Goal: Task Accomplishment & Management: Complete application form

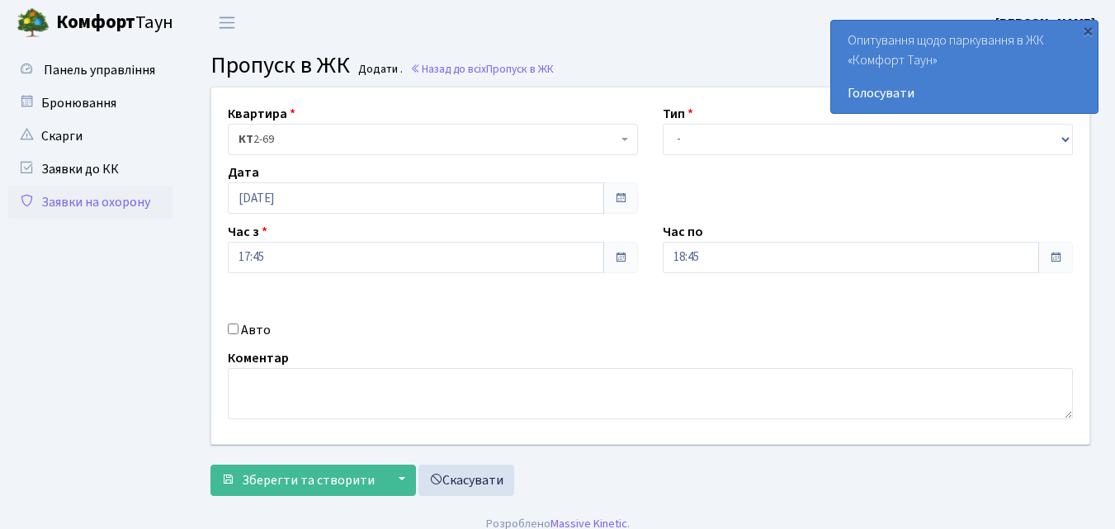
click at [675, 109] on label "Тип" at bounding box center [678, 114] width 31 height 20
click at [679, 138] on select "- Доставка Таксі Гості Сервіс" at bounding box center [868, 139] width 410 height 31
select select "1"
click at [663, 124] on select "- Доставка Таксі Гості Сервіс" at bounding box center [868, 139] width 410 height 31
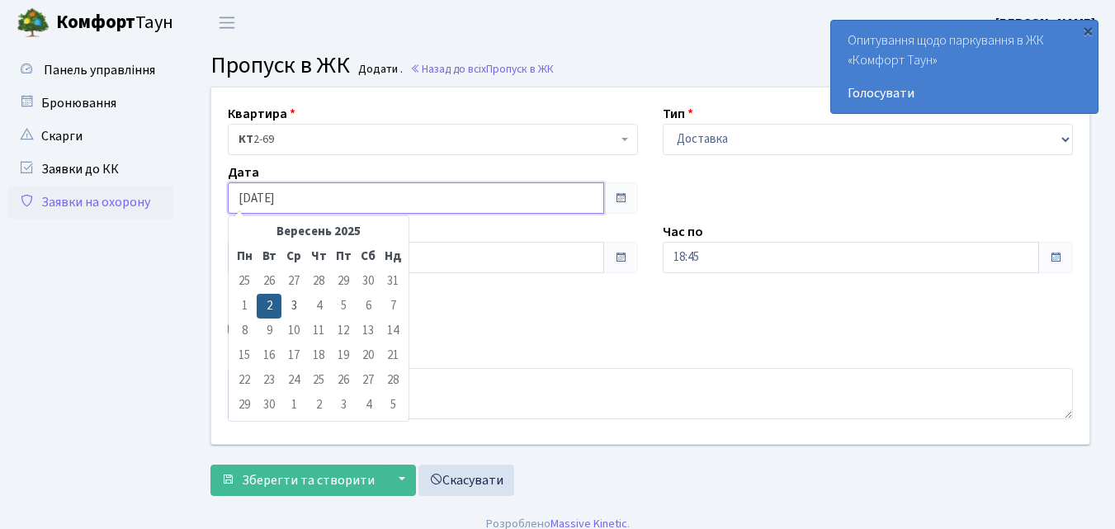
click at [289, 196] on input "02.09.2025" at bounding box center [416, 197] width 376 height 31
click at [317, 304] on td "4" at bounding box center [318, 306] width 25 height 25
click at [318, 301] on td "4" at bounding box center [318, 306] width 25 height 25
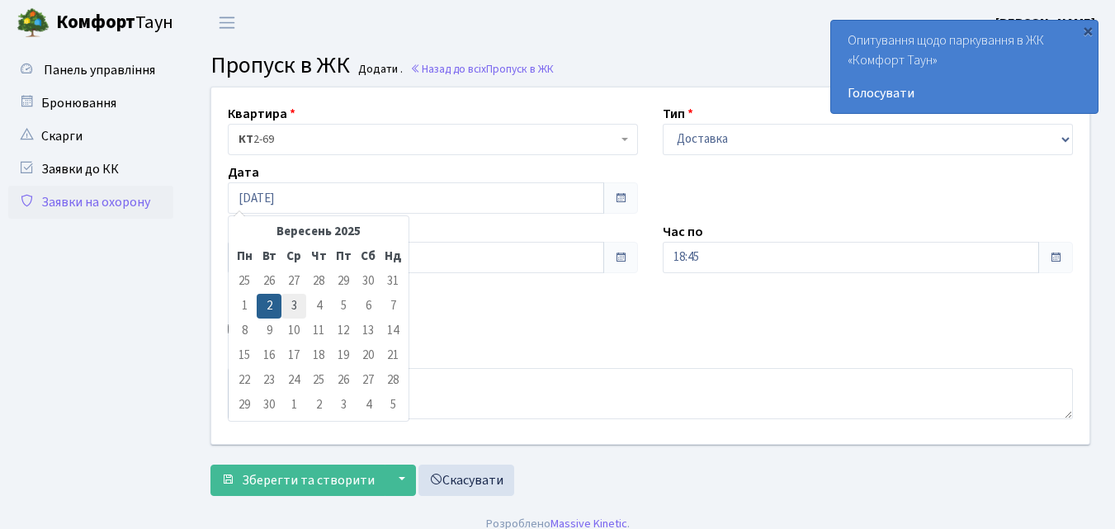
click at [292, 305] on td "3" at bounding box center [293, 306] width 25 height 25
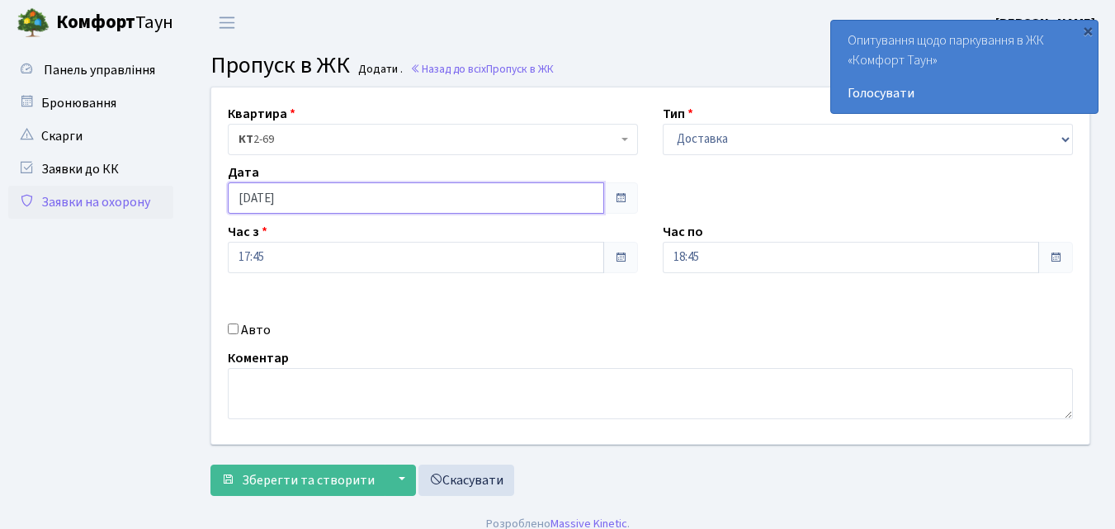
click at [468, 201] on input "03.09.2025" at bounding box center [416, 197] width 376 height 31
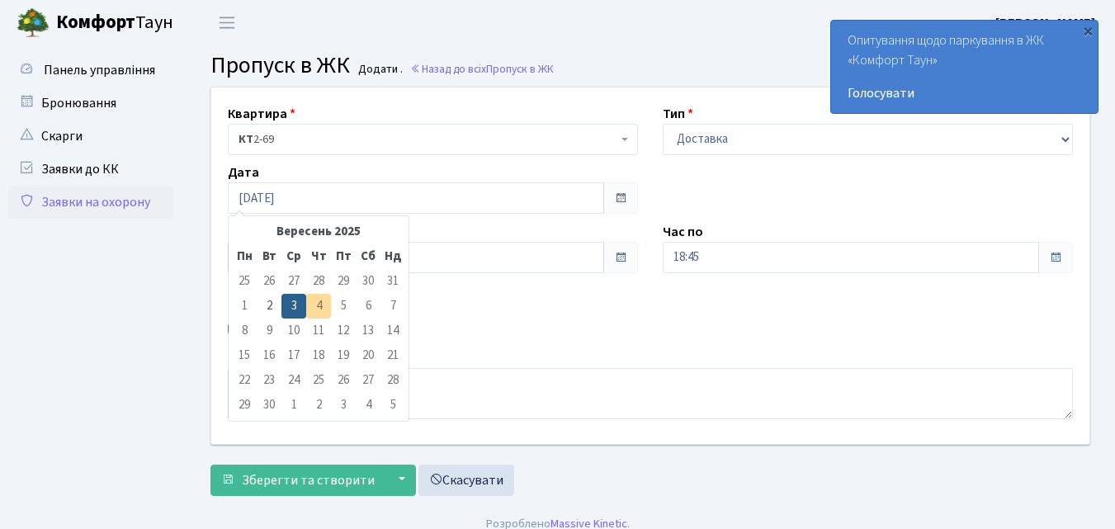
click at [317, 302] on td "4" at bounding box center [318, 306] width 25 height 25
drag, startPoint x: 280, startPoint y: 300, endPoint x: 327, endPoint y: 313, distance: 48.7
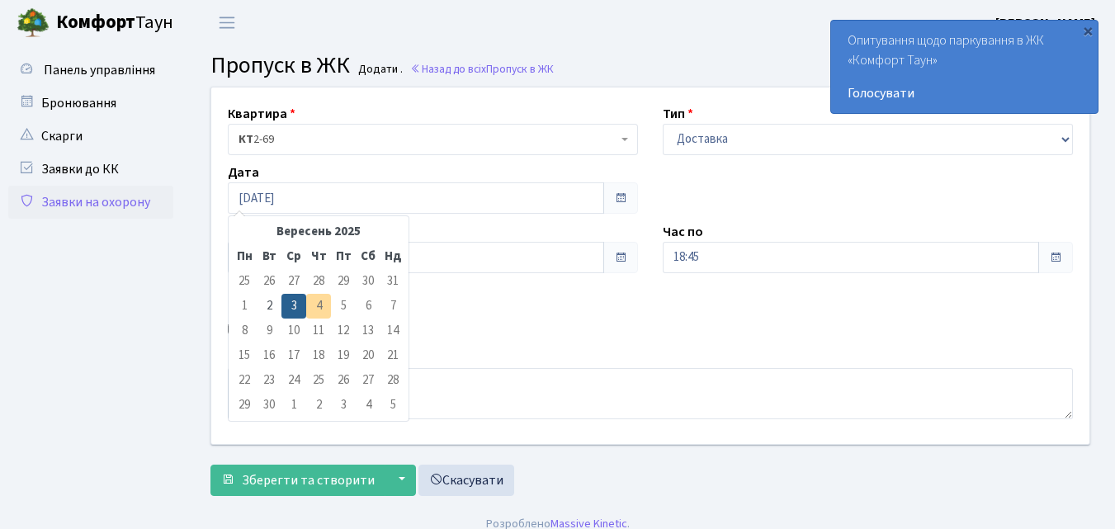
click at [327, 313] on tr "1 2 3 4 5 6 7" at bounding box center [318, 306] width 173 height 25
click at [319, 302] on td "4" at bounding box center [318, 306] width 25 height 25
click at [319, 300] on td "4" at bounding box center [318, 306] width 25 height 25
click at [334, 303] on td "5" at bounding box center [343, 306] width 25 height 25
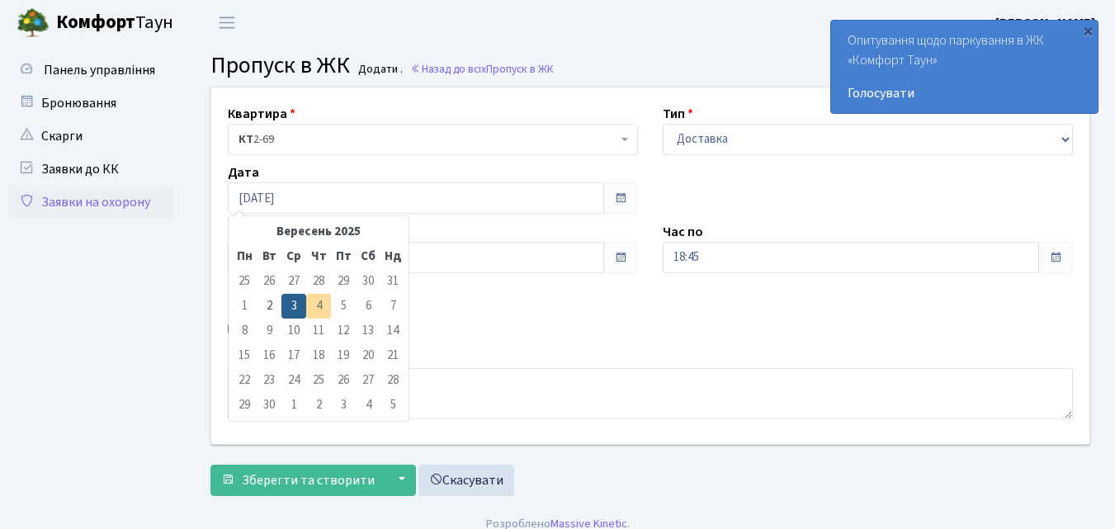
click at [347, 297] on td "5" at bounding box center [343, 306] width 25 height 25
click at [314, 199] on input "03.09.2025" at bounding box center [416, 197] width 376 height 31
click at [297, 304] on td "3" at bounding box center [293, 306] width 25 height 25
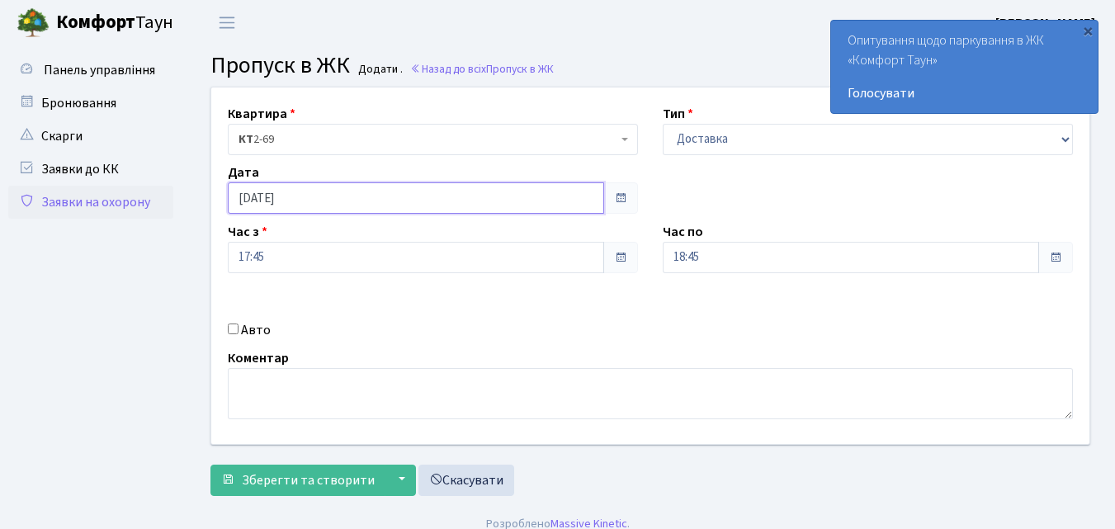
click at [541, 199] on input "03.09.2025" at bounding box center [416, 197] width 376 height 31
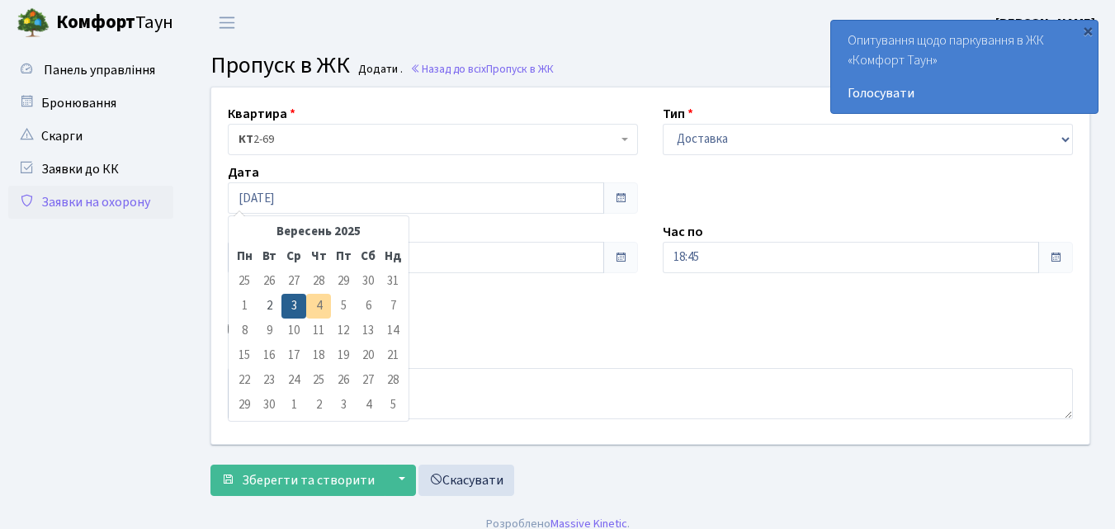
click at [320, 305] on td "4" at bounding box center [318, 306] width 25 height 25
click at [323, 304] on td "4" at bounding box center [318, 306] width 25 height 25
click at [618, 197] on span at bounding box center [620, 198] width 13 height 13
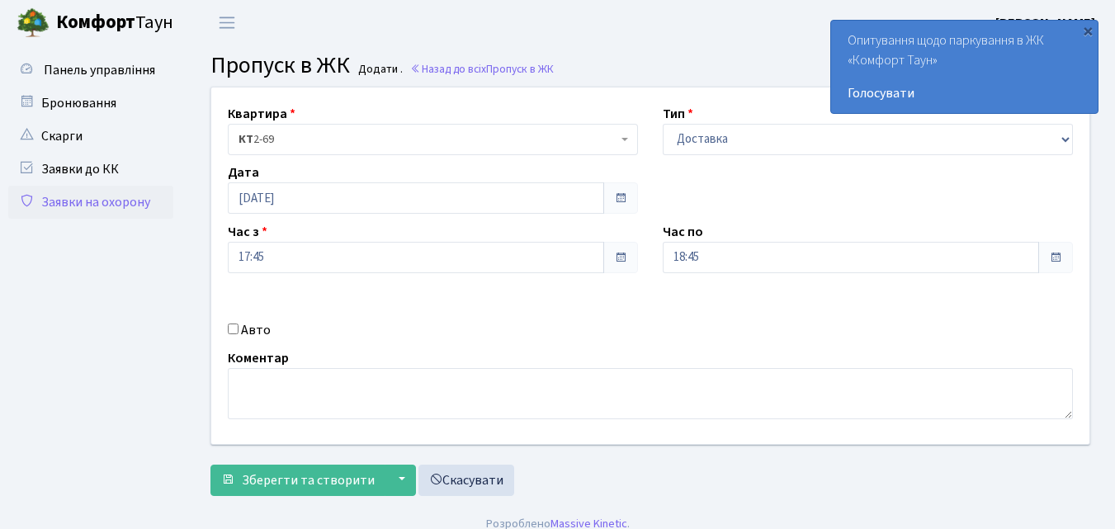
click at [625, 201] on span at bounding box center [620, 198] width 13 height 13
drag, startPoint x: 621, startPoint y: 194, endPoint x: 628, endPoint y: 203, distance: 11.7
click at [628, 203] on span at bounding box center [620, 197] width 35 height 31
click at [620, 196] on span at bounding box center [620, 198] width 13 height 13
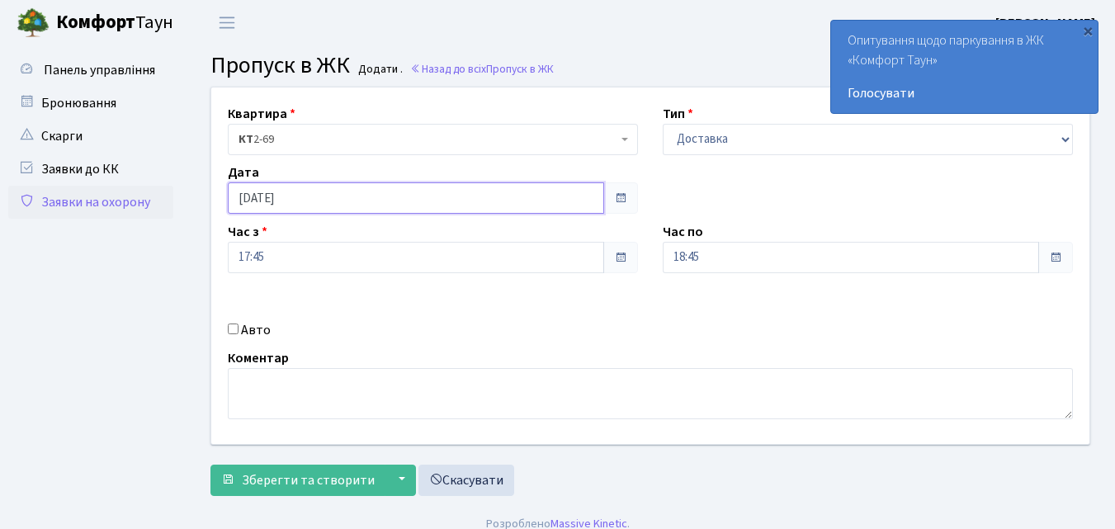
click at [393, 200] on input "03.09.2025" at bounding box center [416, 197] width 376 height 31
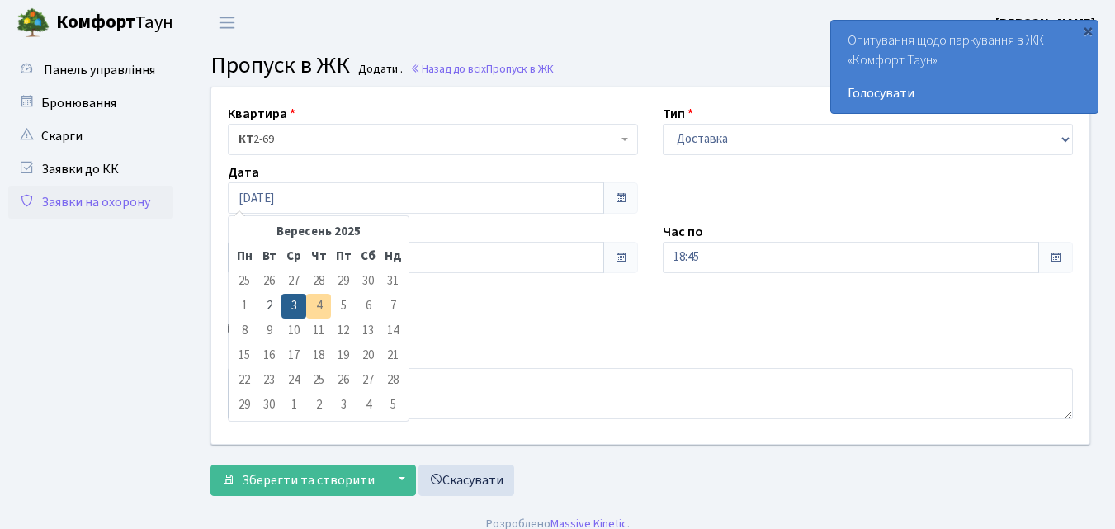
click at [324, 300] on td "4" at bounding box center [318, 306] width 25 height 25
click at [272, 305] on td "2" at bounding box center [269, 306] width 25 height 25
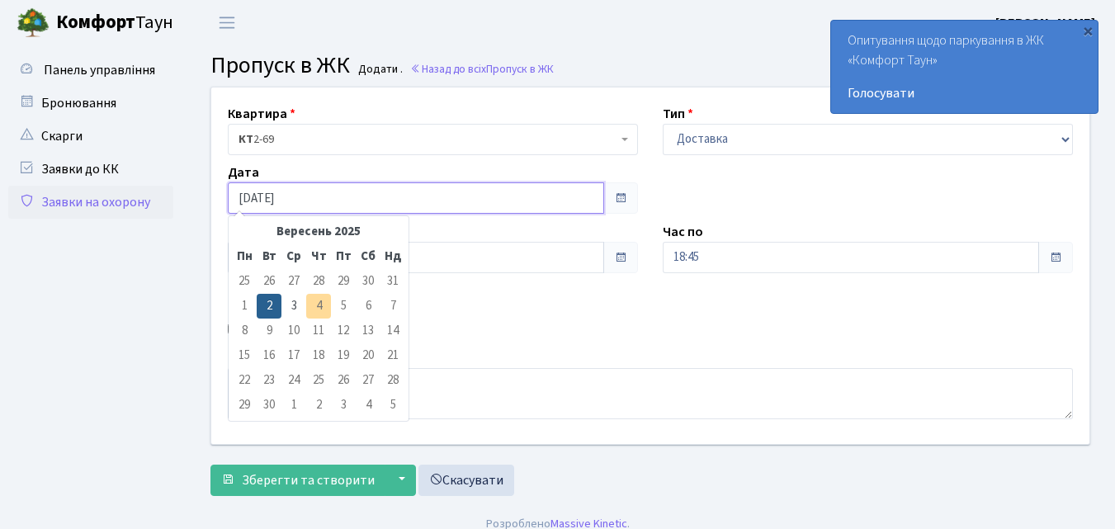
click at [300, 200] on input "02.09.2025" at bounding box center [416, 197] width 376 height 31
click at [295, 303] on td "3" at bounding box center [293, 306] width 25 height 25
type input "[DATE]"
click at [324, 198] on input "[DATE]" at bounding box center [416, 197] width 376 height 31
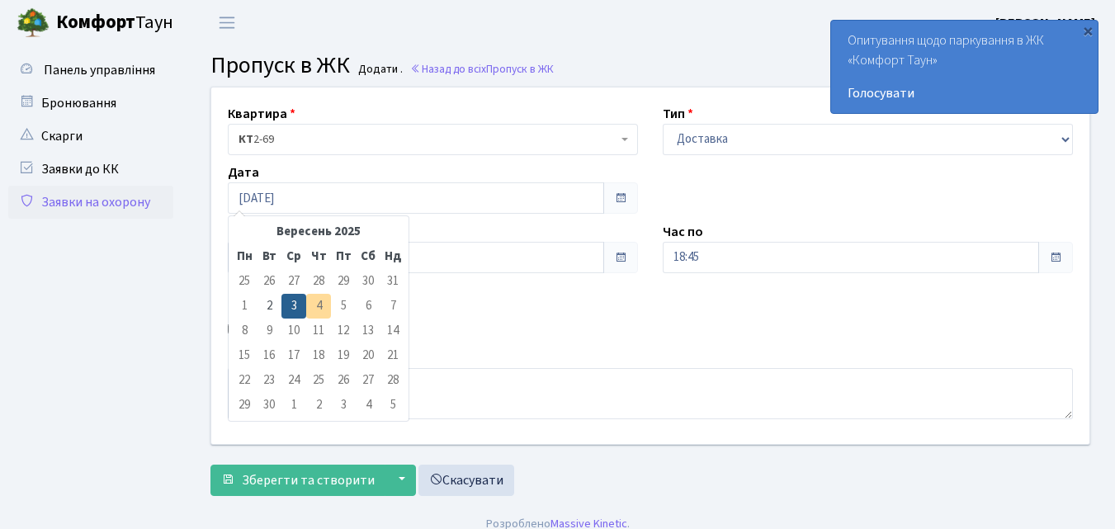
click at [313, 300] on td "4" at bounding box center [318, 306] width 25 height 25
click at [311, 300] on td "4" at bounding box center [318, 306] width 25 height 25
click at [621, 192] on span at bounding box center [620, 198] width 13 height 13
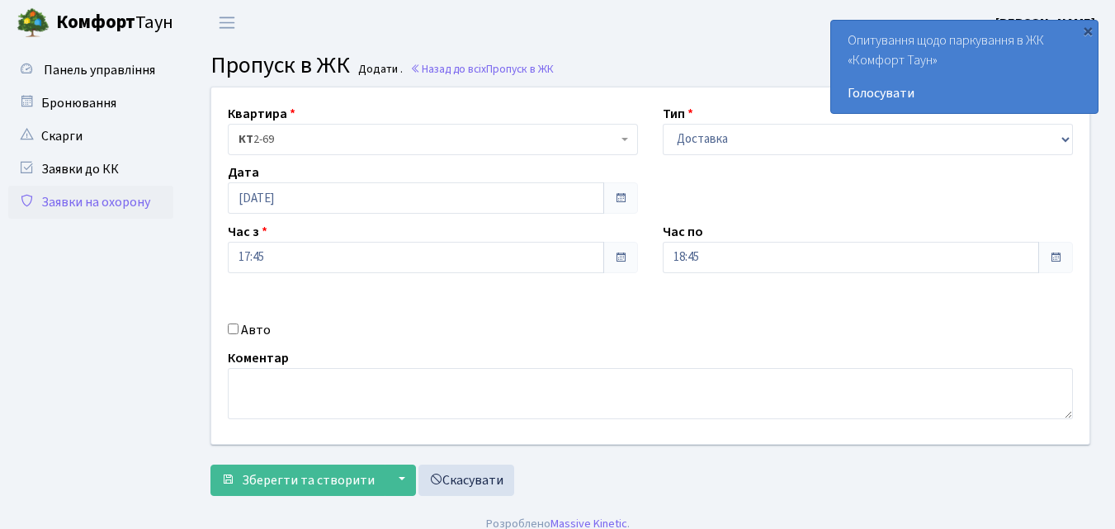
click at [621, 193] on span at bounding box center [620, 198] width 13 height 13
click at [621, 194] on span at bounding box center [620, 198] width 13 height 13
click at [617, 197] on span at bounding box center [620, 198] width 13 height 13
click at [122, 69] on span "Панель управління" at bounding box center [99, 70] width 111 height 18
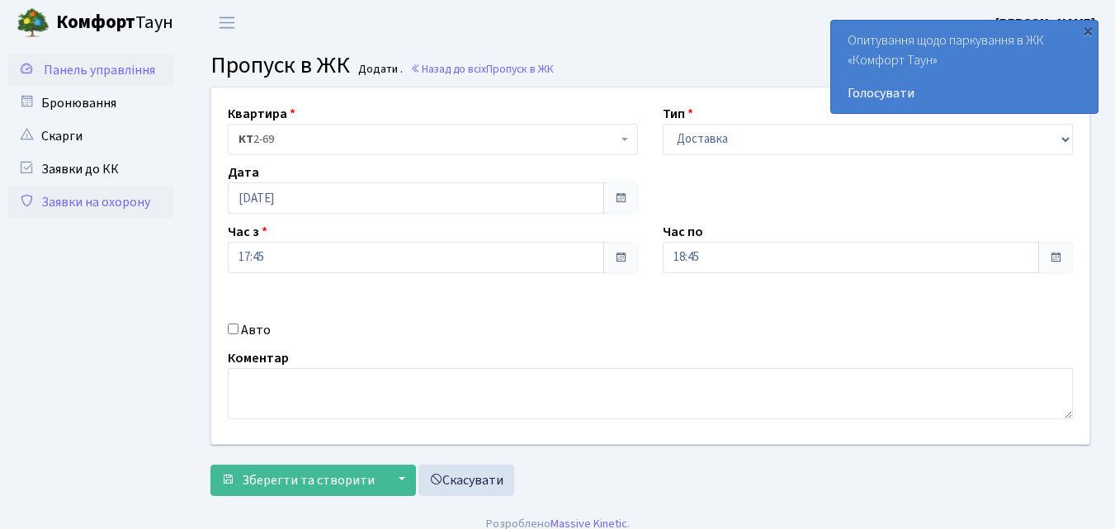
click at [122, 69] on span "Панель управління" at bounding box center [99, 70] width 111 height 18
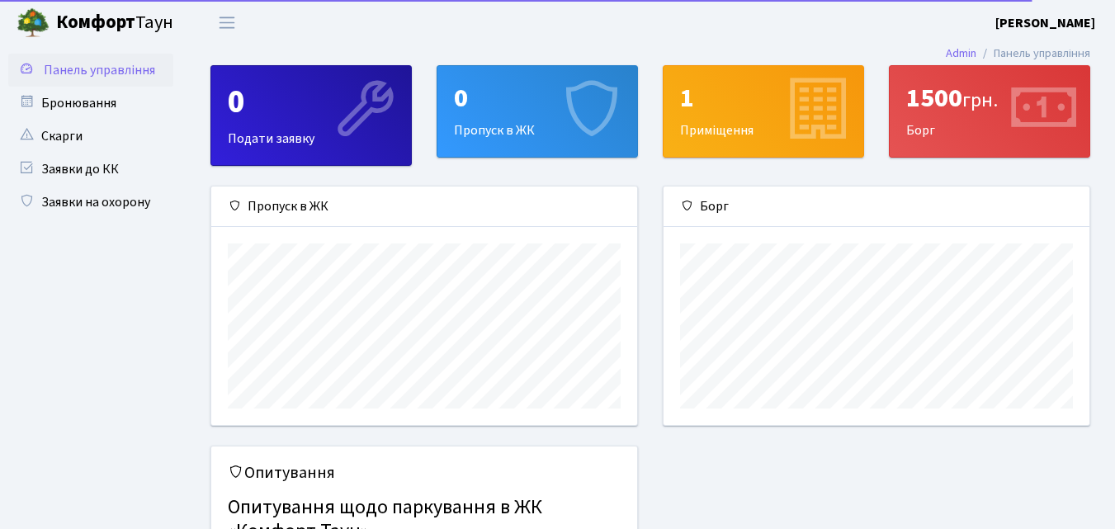
scroll to position [239, 426]
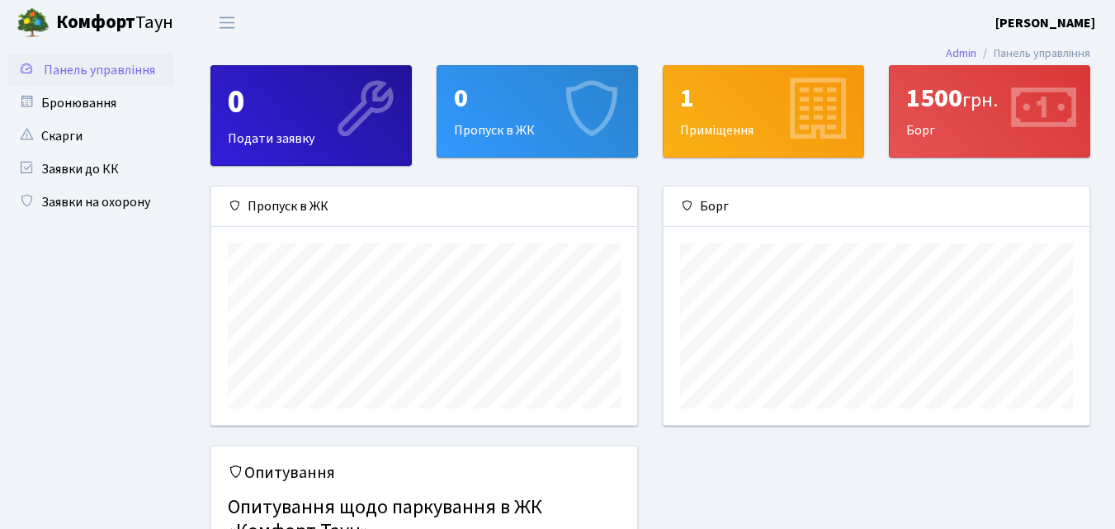
click at [123, 69] on span "Панель управління" at bounding box center [99, 70] width 111 height 18
click at [234, 17] on span "Переключити навігацію" at bounding box center [227, 22] width 25 height 19
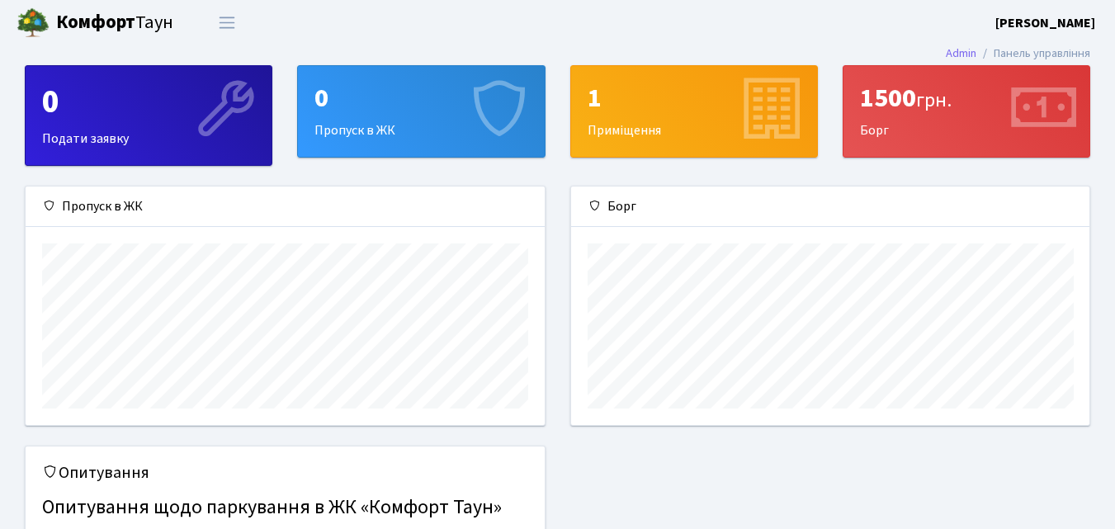
scroll to position [239, 518]
drag, startPoint x: 0, startPoint y: 0, endPoint x: 234, endPoint y: 16, distance: 234.1
click at [234, 16] on span "Переключити навігацію" at bounding box center [227, 22] width 25 height 19
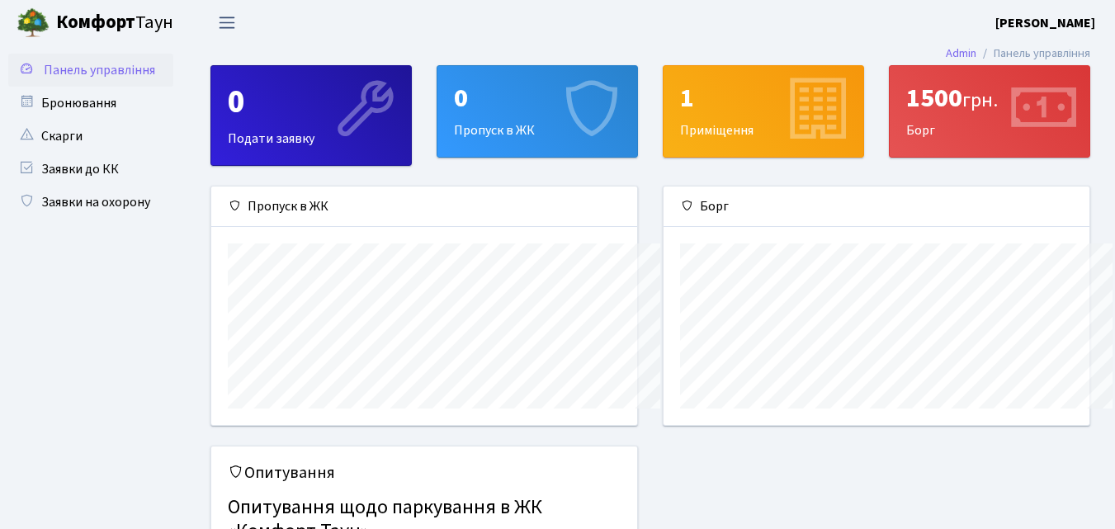
scroll to position [825217, 825030]
click at [234, 16] on span "Переключити навігацію" at bounding box center [227, 22] width 25 height 19
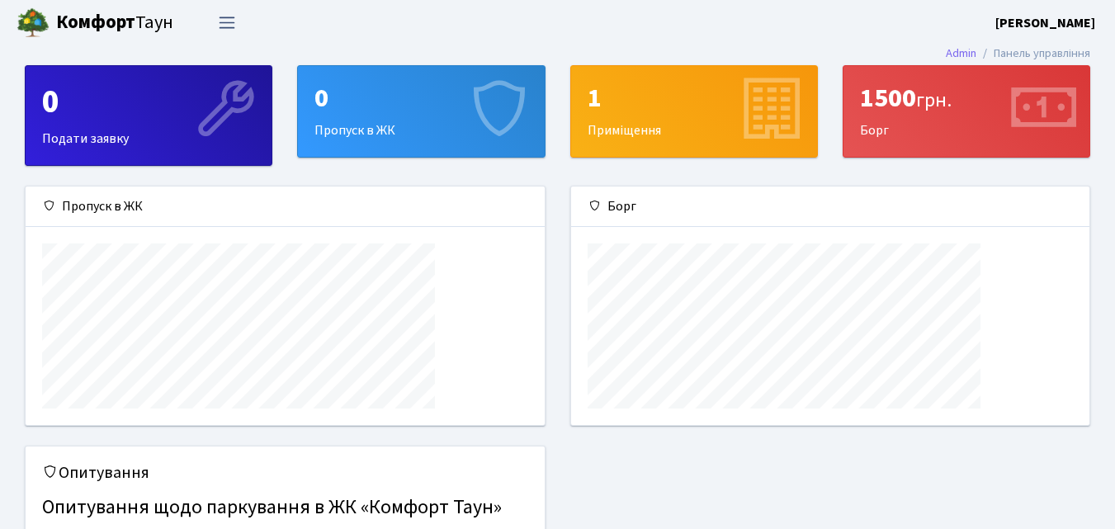
scroll to position [239, 518]
click at [234, 16] on span "Переключити навігацію" at bounding box center [227, 22] width 25 height 19
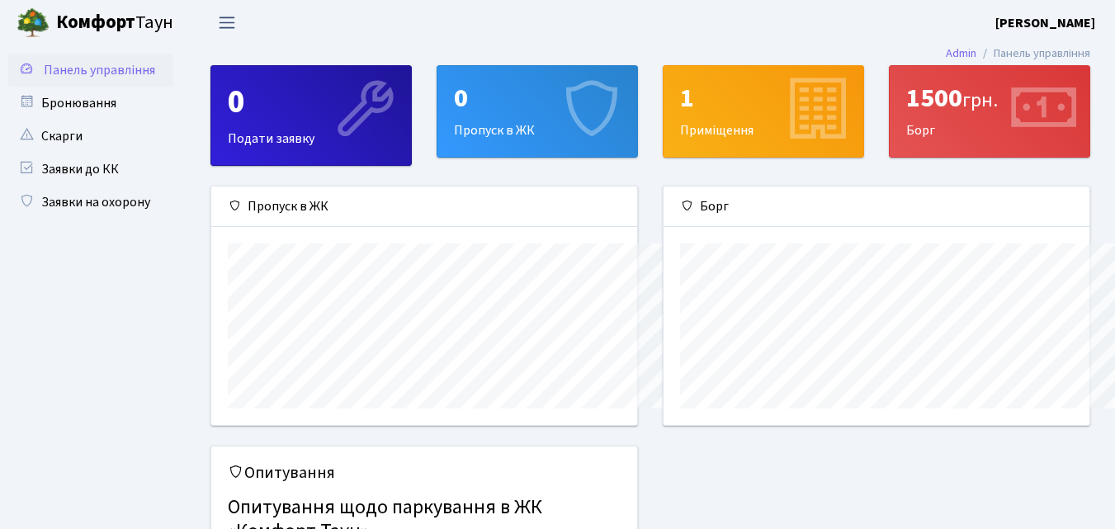
scroll to position [825217, 825030]
click at [121, 99] on link "Бронювання" at bounding box center [90, 103] width 165 height 33
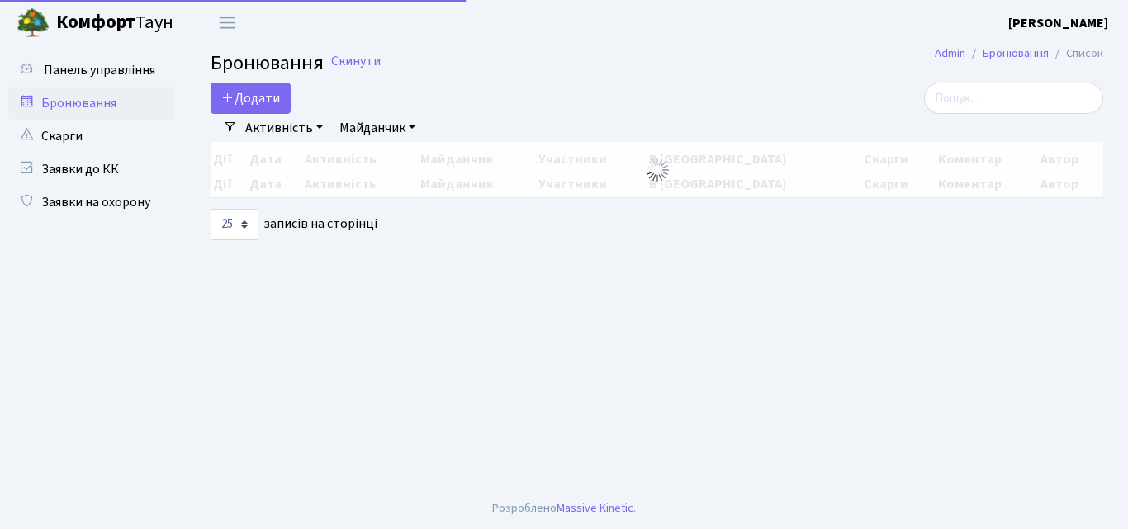
select select "25"
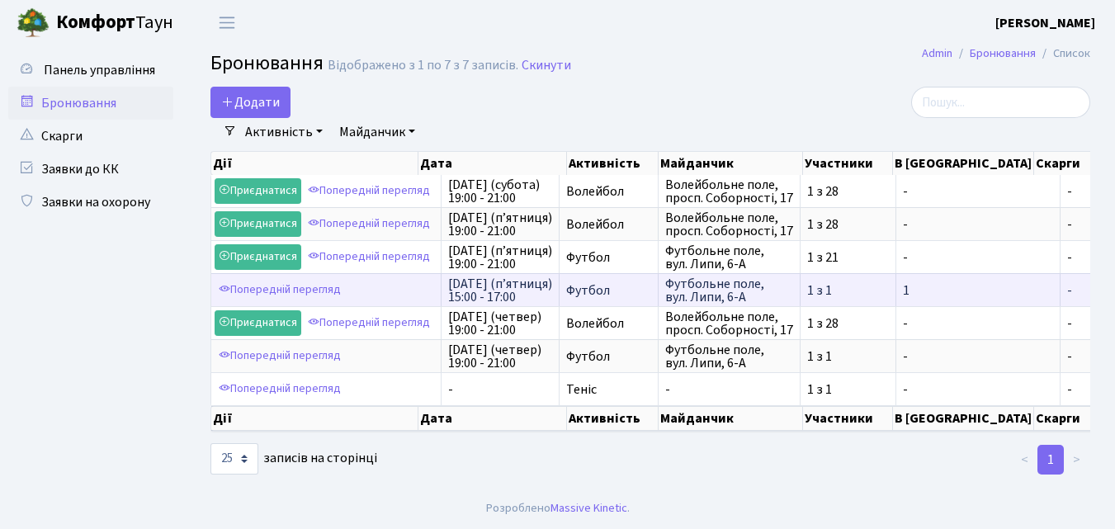
scroll to position [1, 0]
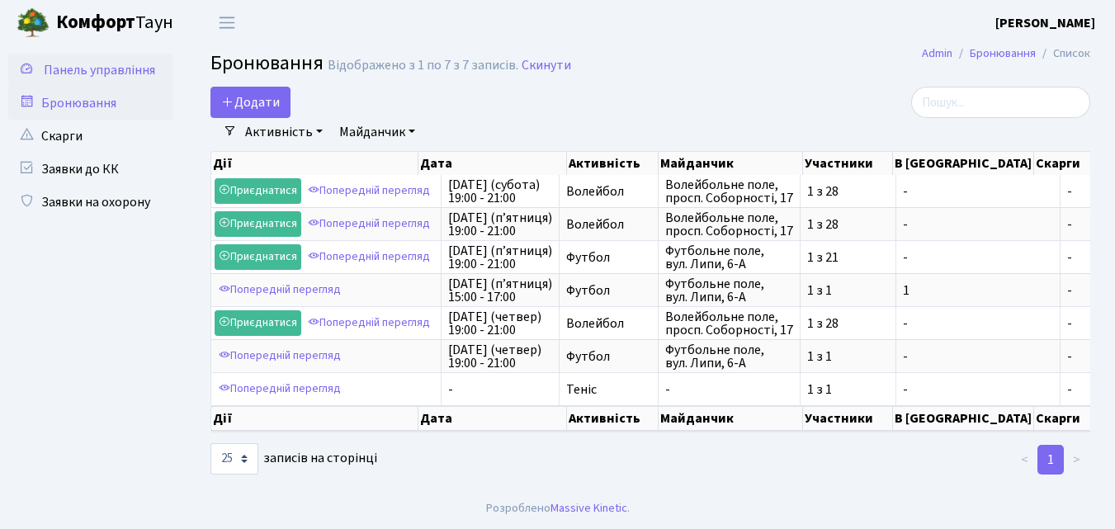
click at [114, 66] on span "Панель управління" at bounding box center [99, 70] width 111 height 18
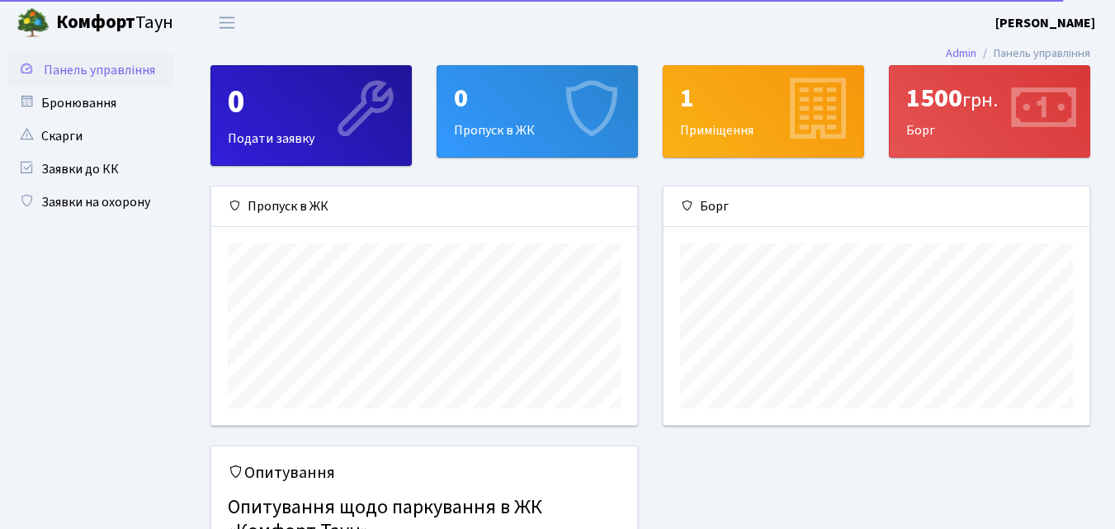
scroll to position [239, 426]
click at [511, 121] on div "0 Пропуск в ЖК" at bounding box center [537, 111] width 200 height 91
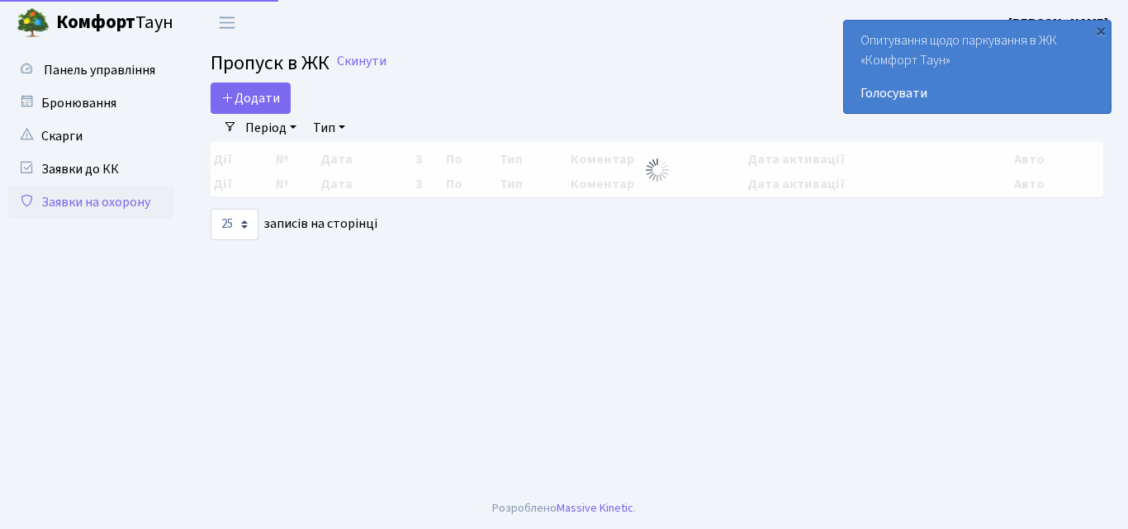
select select "25"
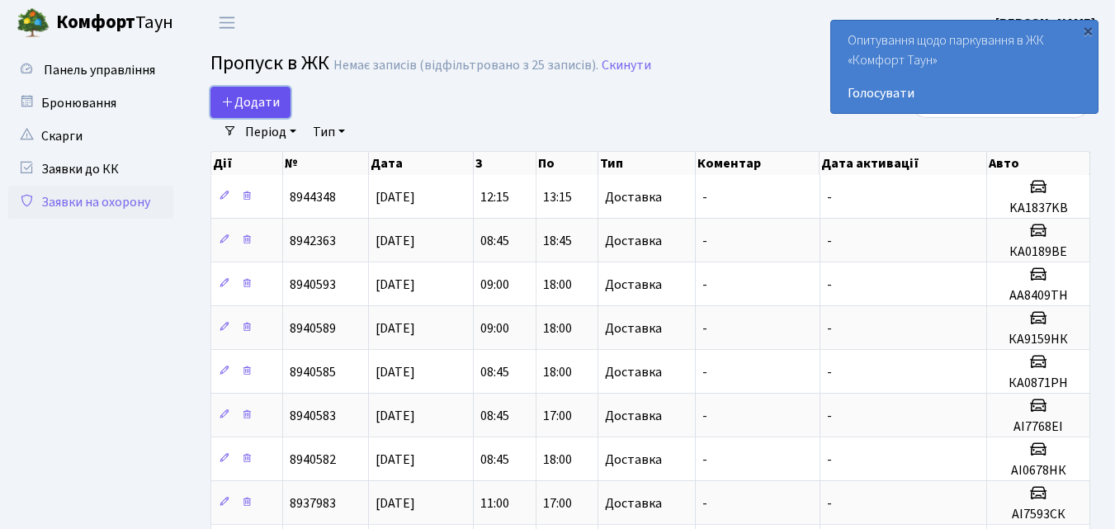
click at [263, 99] on span "Додати" at bounding box center [250, 102] width 59 height 18
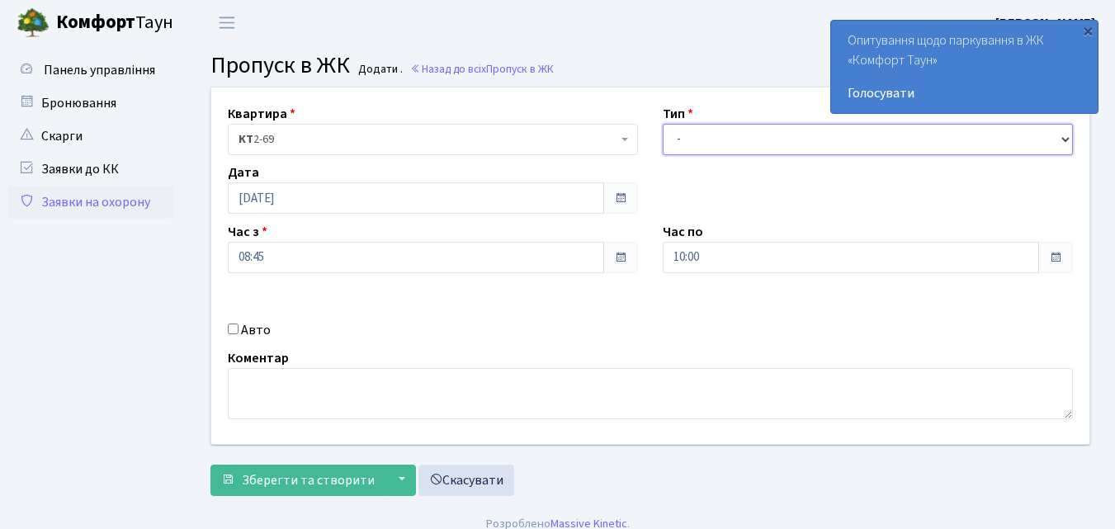
click at [674, 134] on select "- Доставка Таксі Гості Сервіс" at bounding box center [868, 139] width 410 height 31
select select "1"
click at [663, 124] on select "- Доставка Таксі Гості Сервіс" at bounding box center [868, 139] width 410 height 31
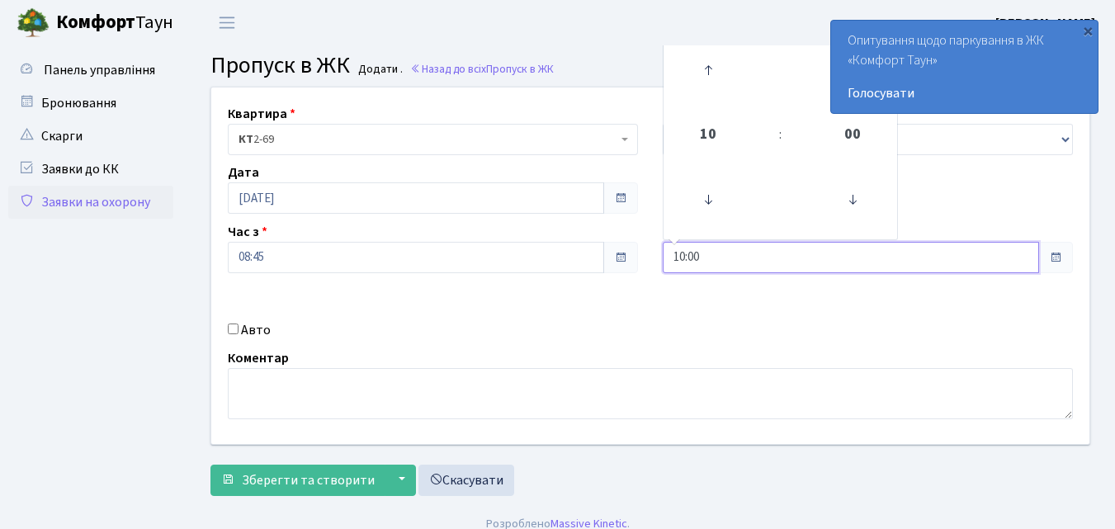
click at [728, 255] on input "10:00" at bounding box center [851, 257] width 376 height 31
click at [717, 76] on icon at bounding box center [708, 70] width 45 height 45
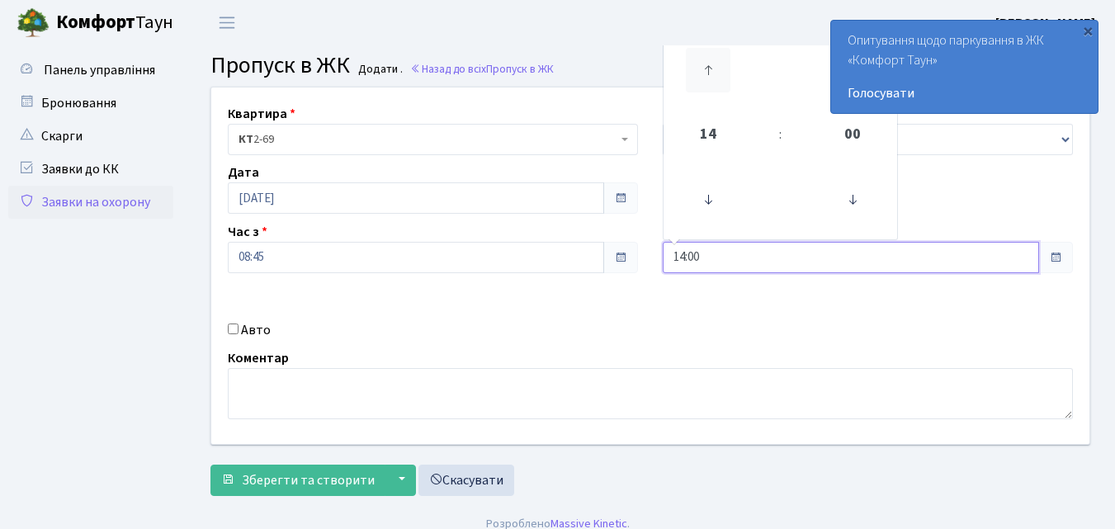
click at [717, 76] on icon at bounding box center [708, 70] width 45 height 45
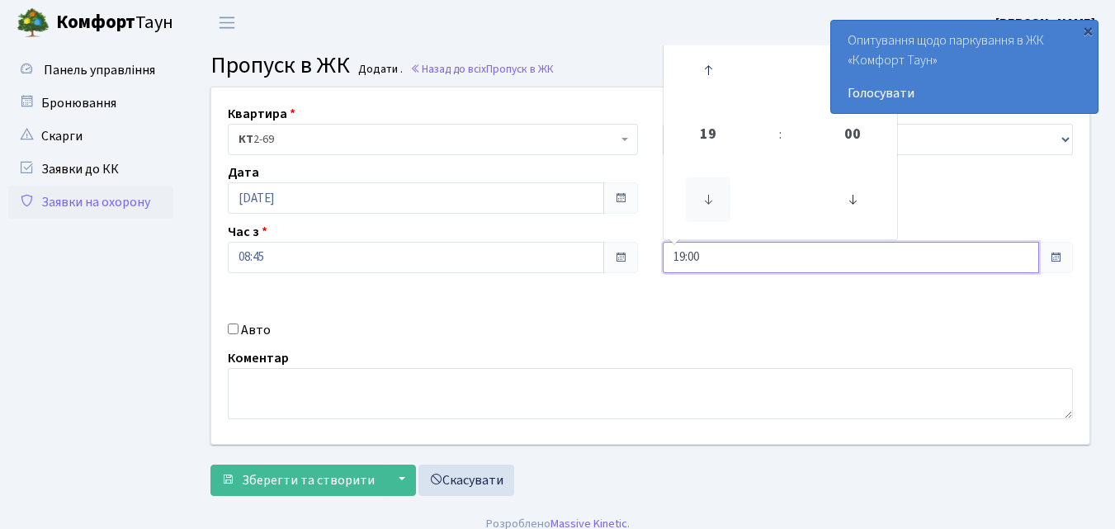
click at [707, 191] on icon at bounding box center [708, 199] width 45 height 45
type input "18:00"
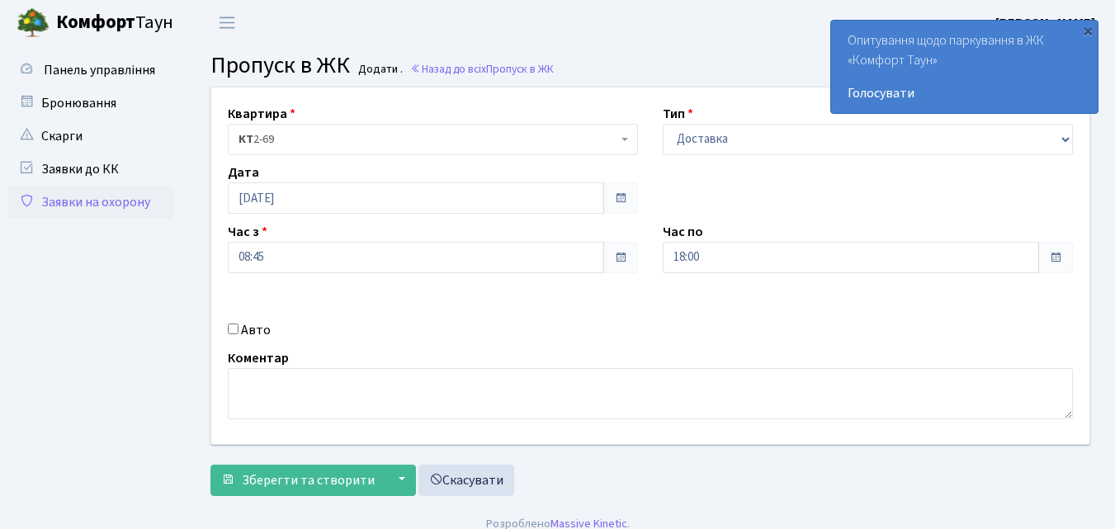
click at [235, 328] on input "Авто" at bounding box center [233, 329] width 11 height 11
checkbox input "true"
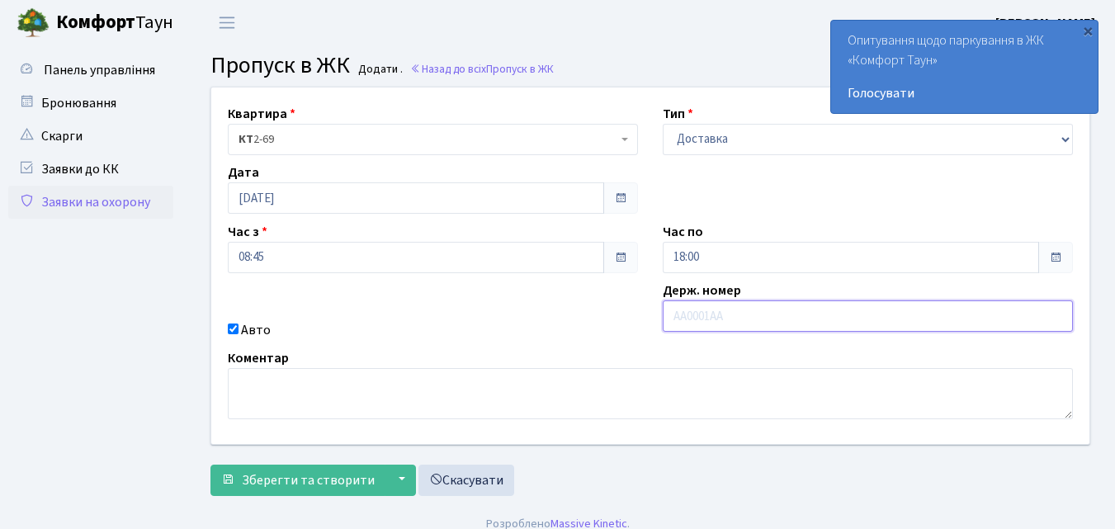
click at [706, 314] on input "text" at bounding box center [868, 315] width 410 height 31
type input "АІ6721АЕ"
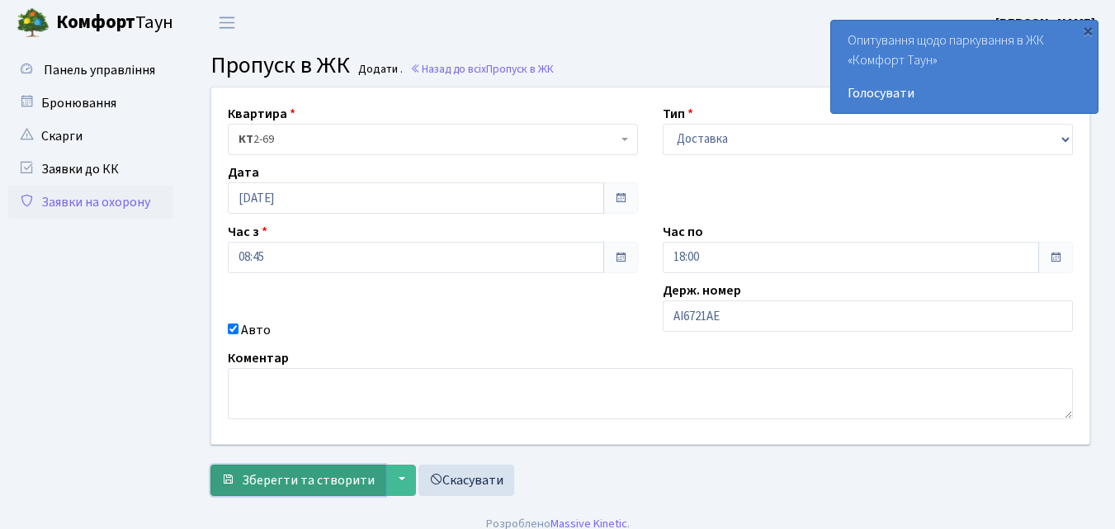
click at [332, 477] on span "Зберегти та створити" at bounding box center [308, 480] width 133 height 18
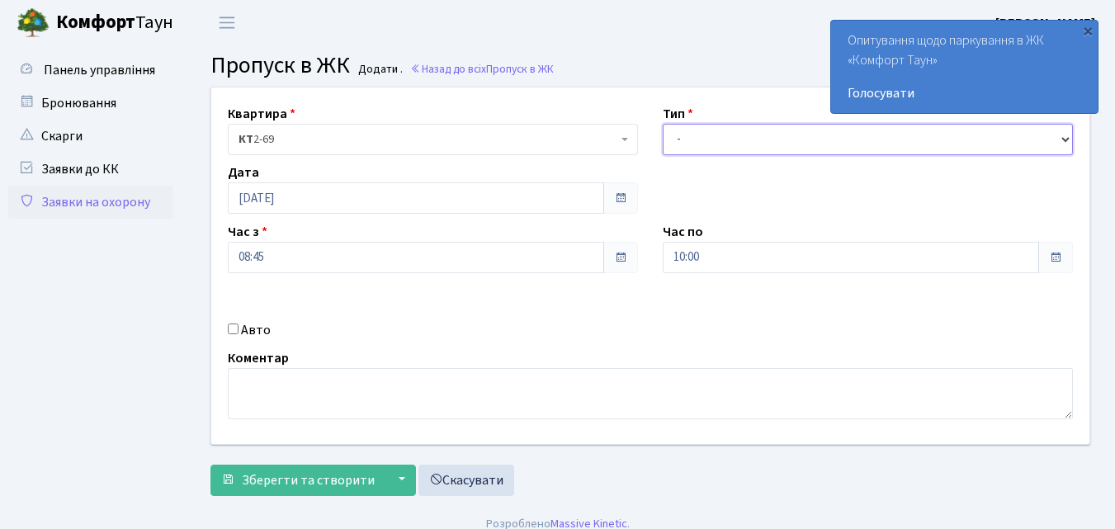
click at [679, 137] on select "- Доставка Таксі Гості Сервіс" at bounding box center [868, 139] width 410 height 31
select select "1"
click at [663, 124] on select "- Доставка Таксі Гості Сервіс" at bounding box center [868, 139] width 410 height 31
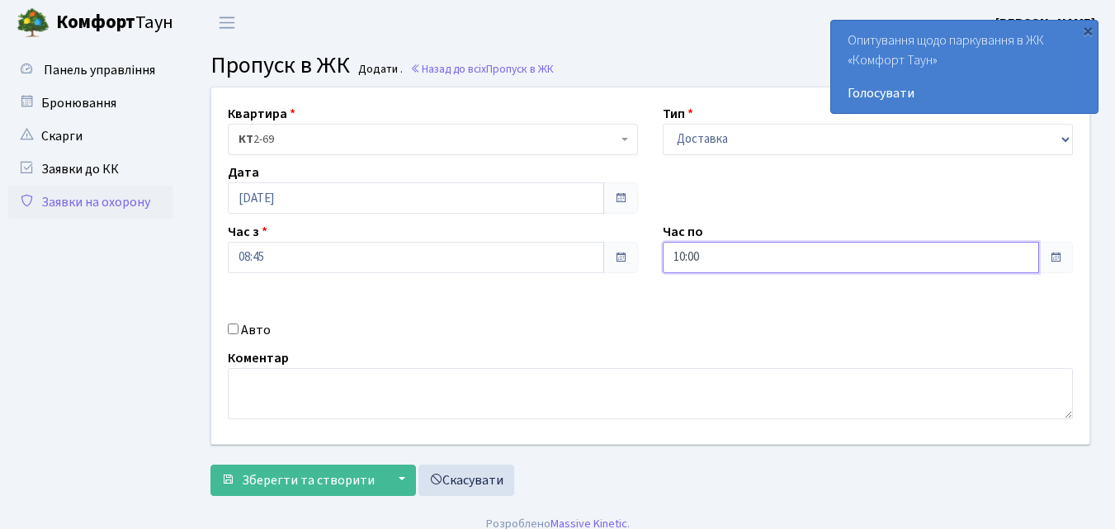
click at [684, 253] on input "10:00" at bounding box center [851, 257] width 376 height 31
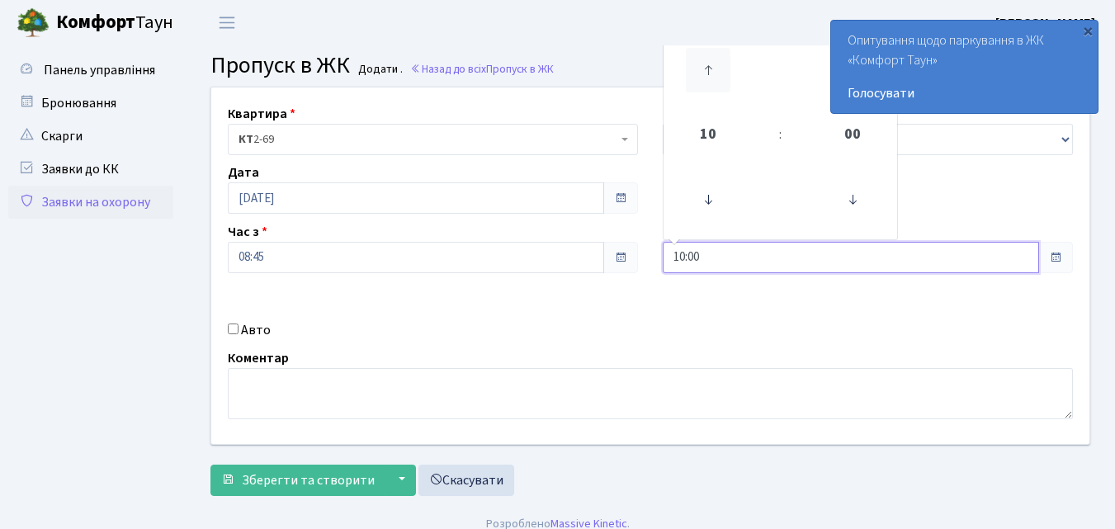
click at [699, 69] on icon at bounding box center [708, 70] width 45 height 45
click at [698, 69] on icon at bounding box center [708, 70] width 45 height 45
click at [699, 68] on icon at bounding box center [708, 70] width 45 height 45
click at [702, 68] on icon at bounding box center [708, 70] width 45 height 45
click at [704, 69] on icon at bounding box center [708, 70] width 45 height 45
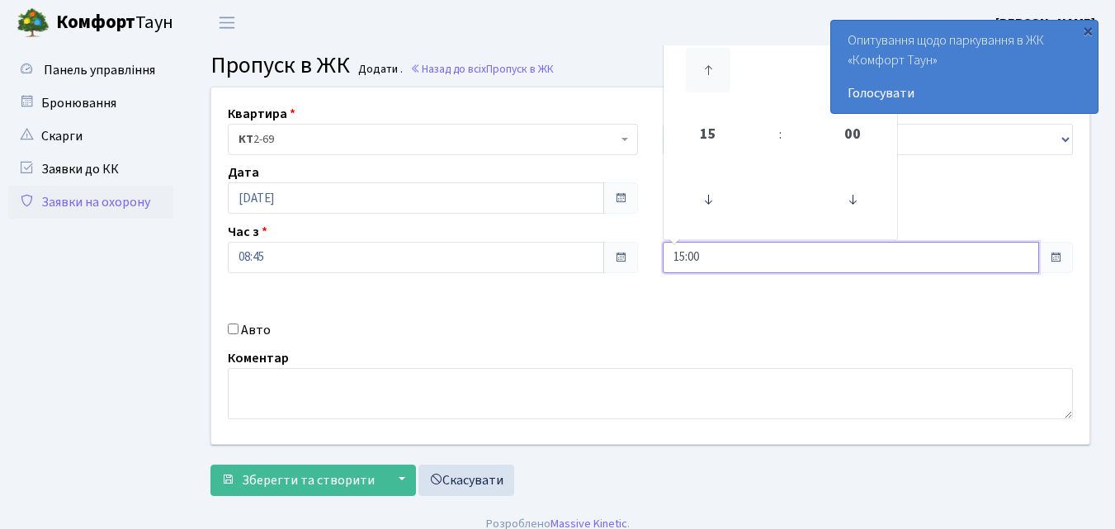
click at [706, 71] on icon at bounding box center [708, 70] width 45 height 45
click at [706, 70] on icon at bounding box center [708, 70] width 45 height 45
type input "19:00"
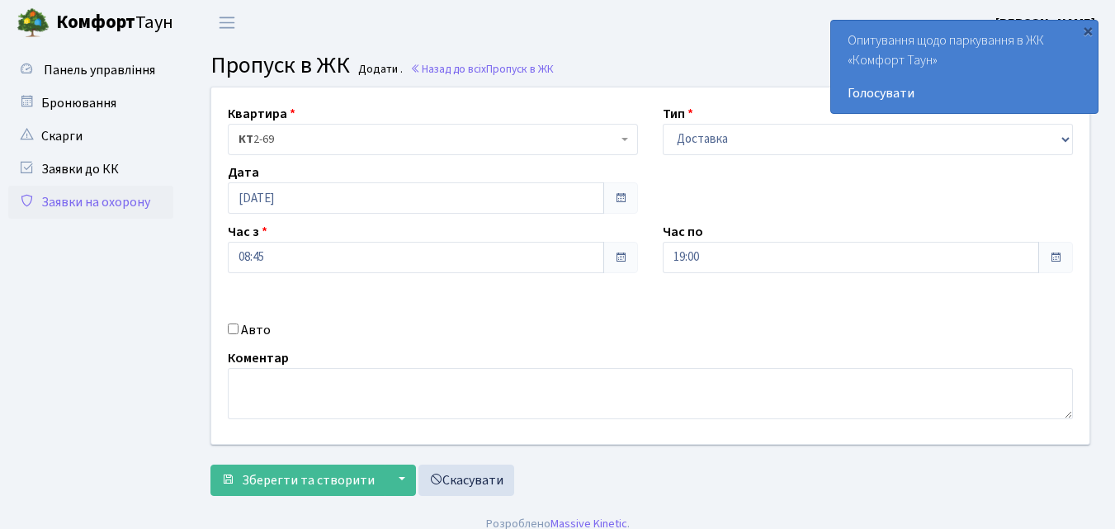
click at [234, 329] on input "Авто" at bounding box center [233, 329] width 11 height 11
checkbox input "true"
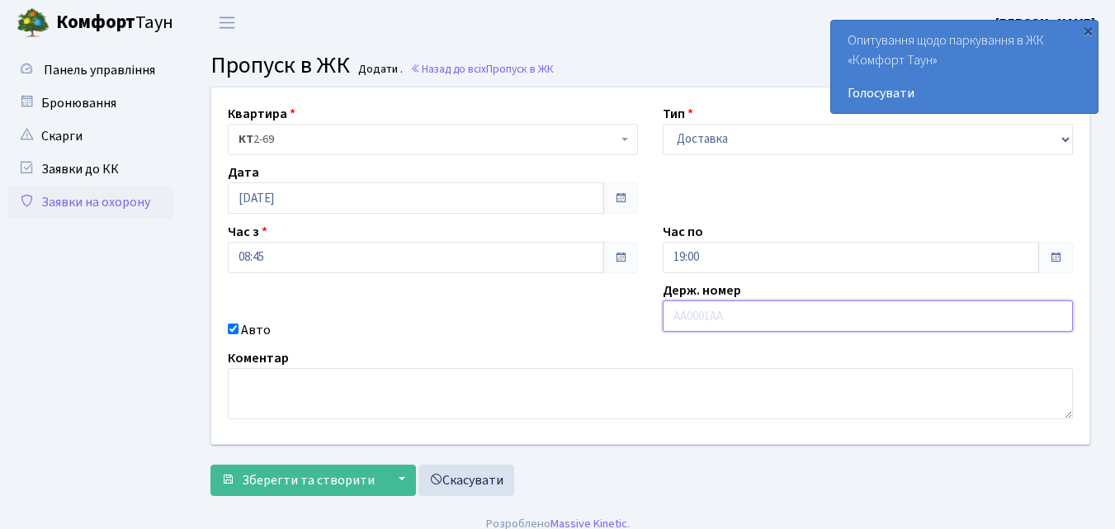
click at [712, 310] on input "text" at bounding box center [868, 315] width 410 height 31
type input "АА3280СВ"
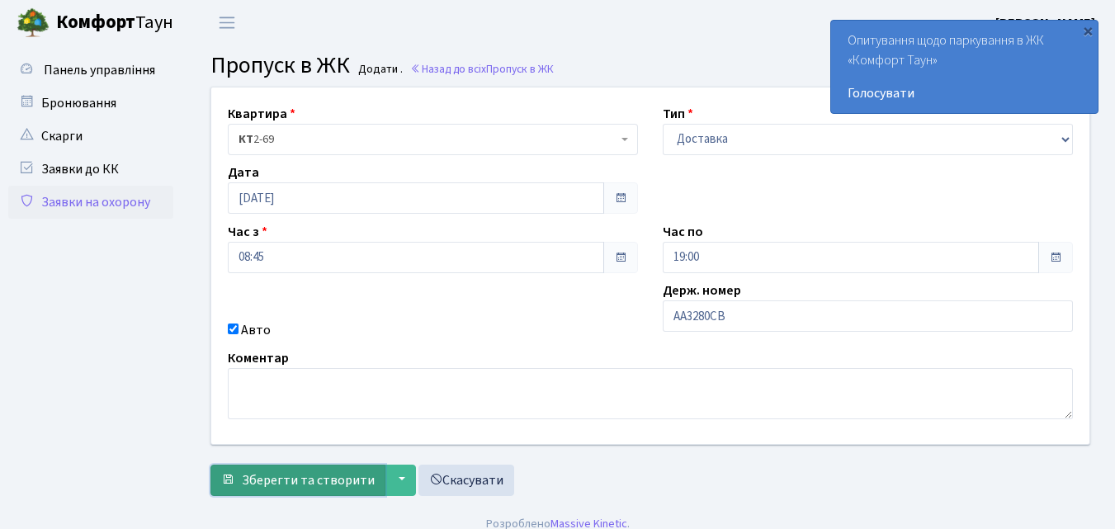
click at [373, 481] on button "Зберегти та створити" at bounding box center [297, 480] width 175 height 31
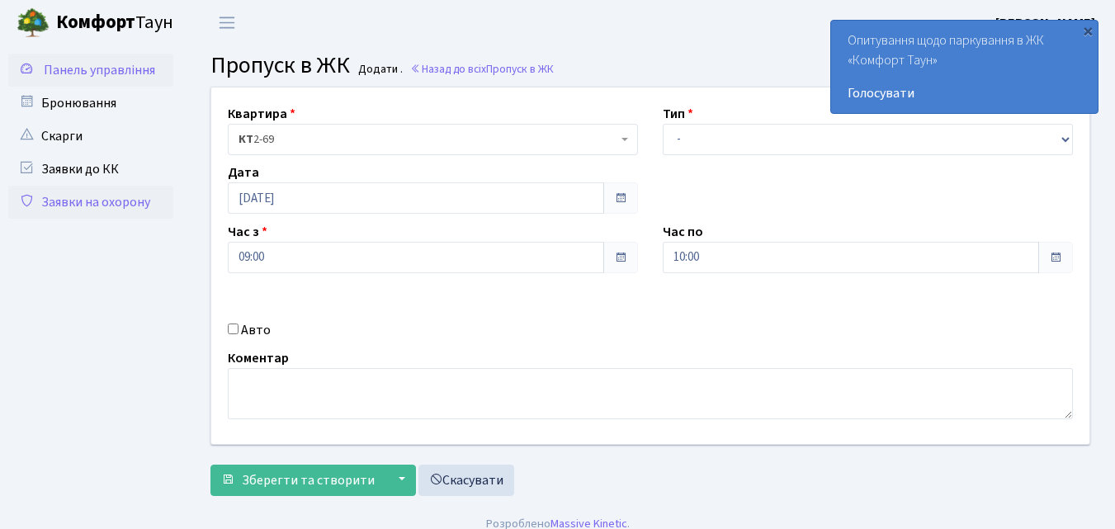
click at [130, 69] on span "Панель управління" at bounding box center [99, 70] width 111 height 18
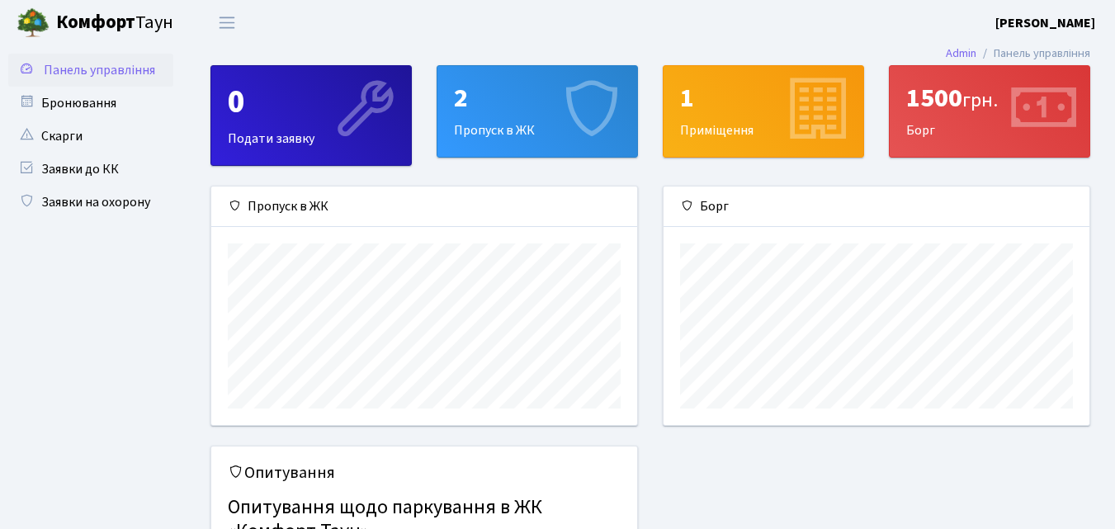
scroll to position [239, 426]
click at [495, 114] on div "2" at bounding box center [537, 98] width 167 height 31
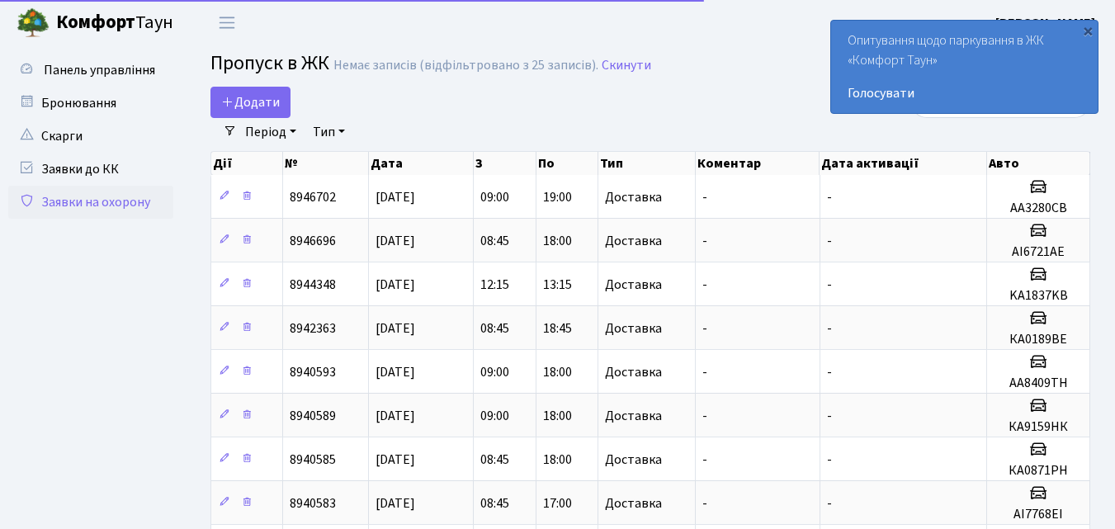
select select "25"
